Goal: Transaction & Acquisition: Purchase product/service

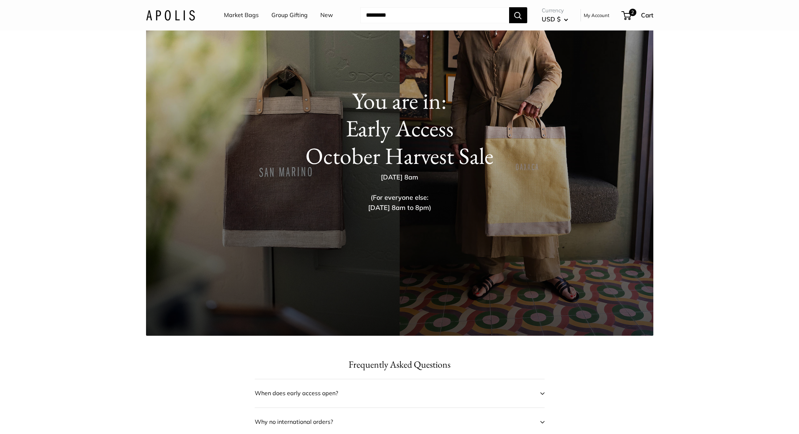
scroll to position [51, 0]
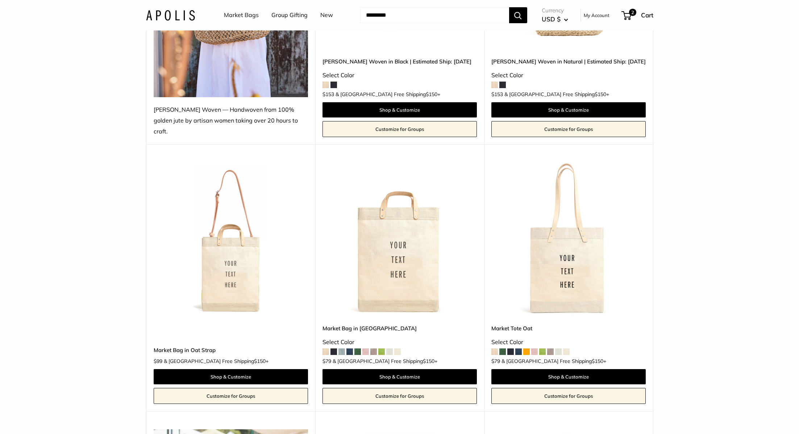
scroll to position [227, 0]
